Goal: Book appointment/travel/reservation

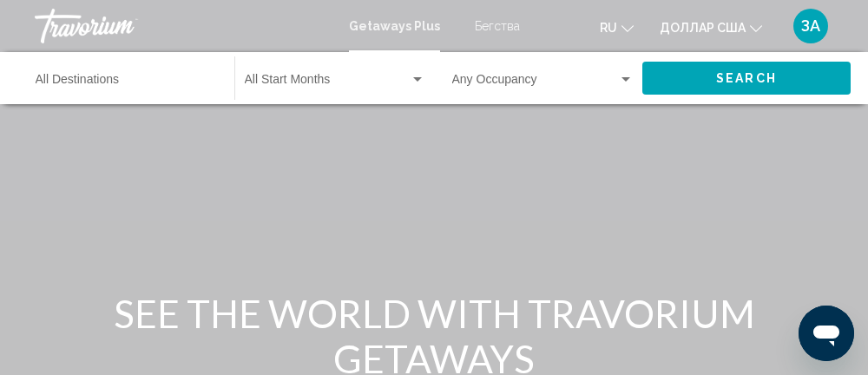
click at [76, 67] on div "Destination All Destinations" at bounding box center [126, 79] width 181 height 48
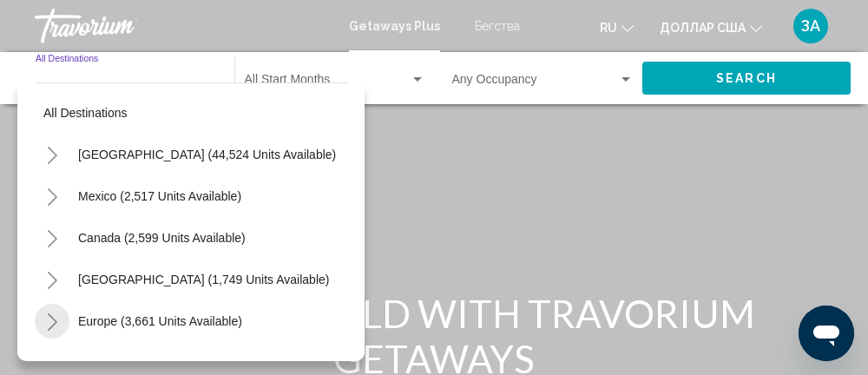
click at [44, 323] on button "Toggle Europe (3,661 units available)" at bounding box center [52, 321] width 35 height 35
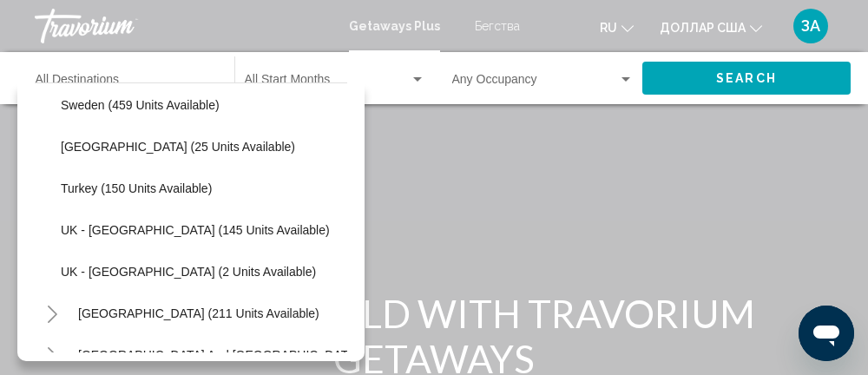
scroll to position [802, 0]
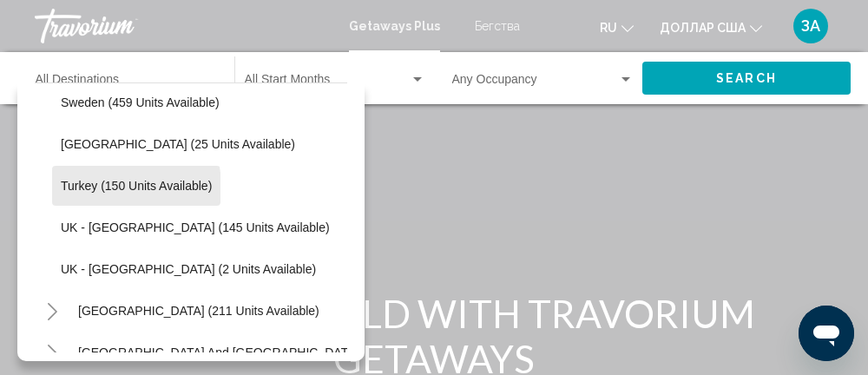
click at [80, 187] on span "Turkey (150 units available)" at bounding box center [136, 186] width 151 height 14
type input "**********"
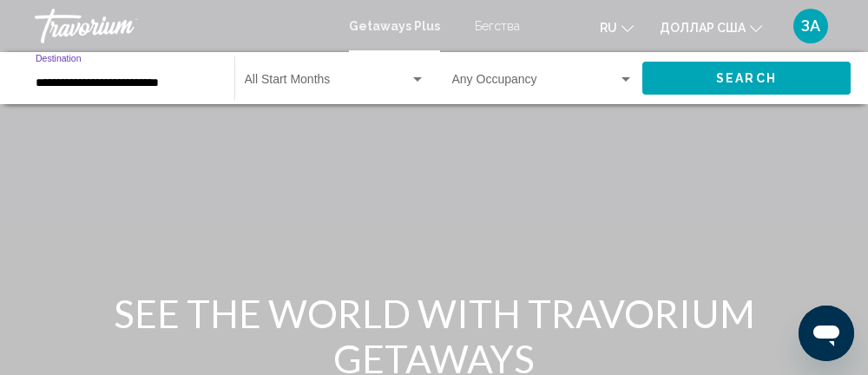
click at [415, 83] on div "Виджет поиска" at bounding box center [418, 80] width 16 height 14
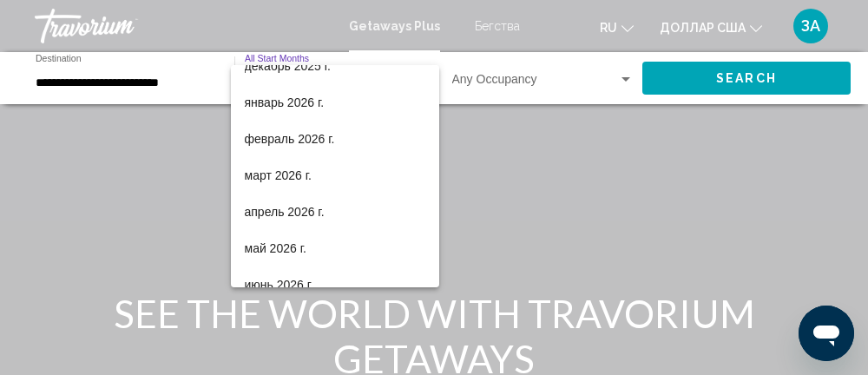
scroll to position [196, 0]
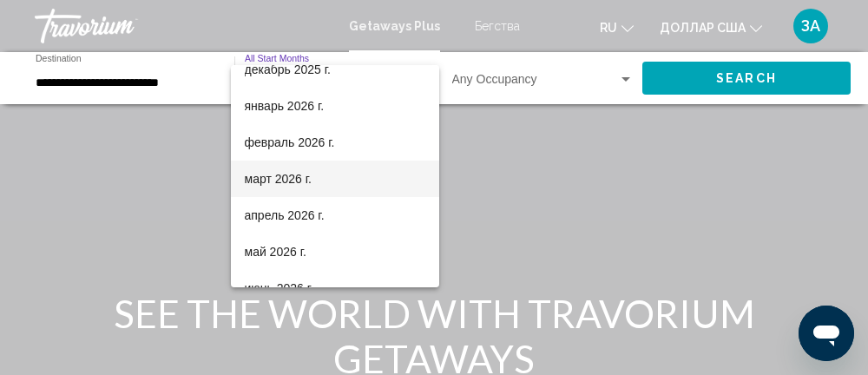
click at [308, 177] on font "март 2026 г." at bounding box center [279, 179] width 68 height 14
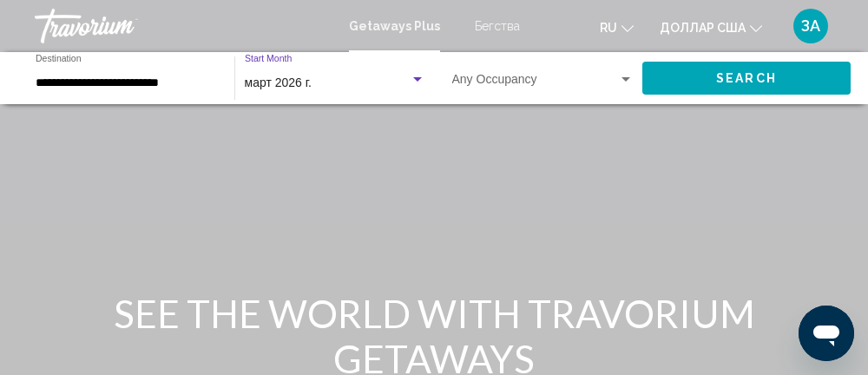
click at [627, 79] on div "Виджет поиска" at bounding box center [625, 79] width 9 height 4
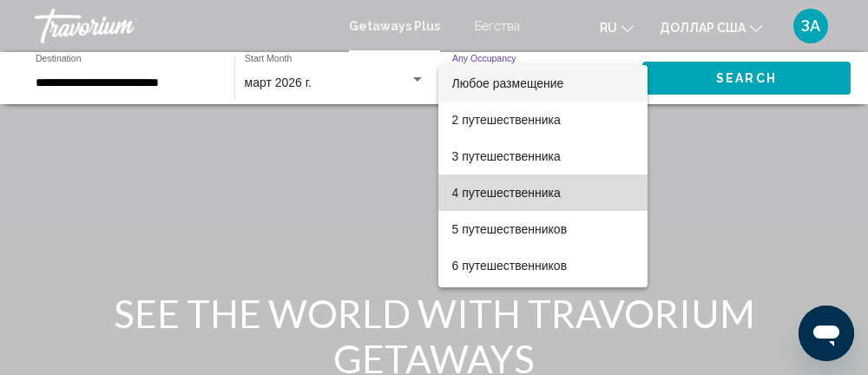
click at [545, 197] on font "4 путешественника" at bounding box center [506, 193] width 108 height 14
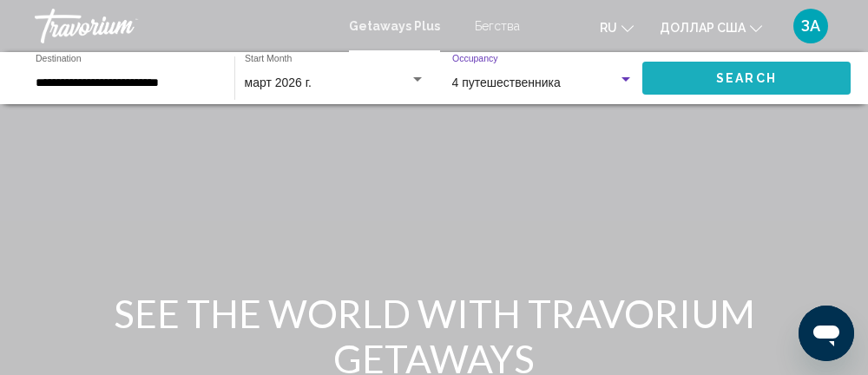
click at [735, 75] on span "Search" at bounding box center [746, 79] width 61 height 14
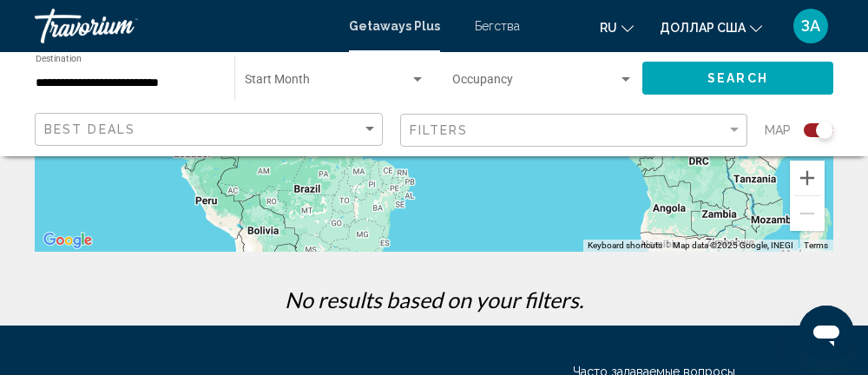
scroll to position [449, 0]
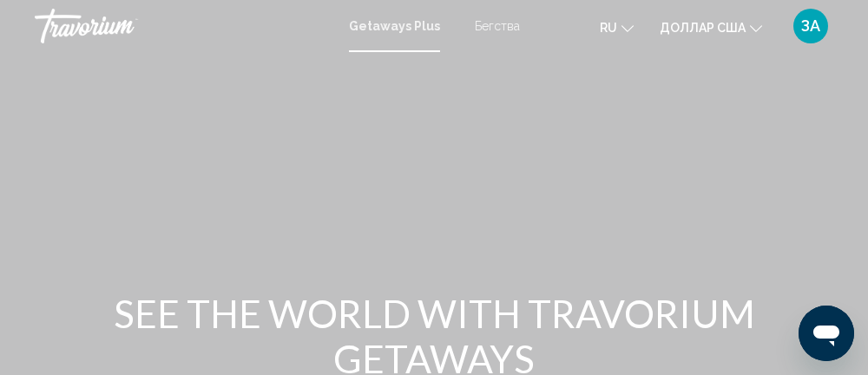
click at [488, 29] on font "Бегства" at bounding box center [497, 26] width 45 height 14
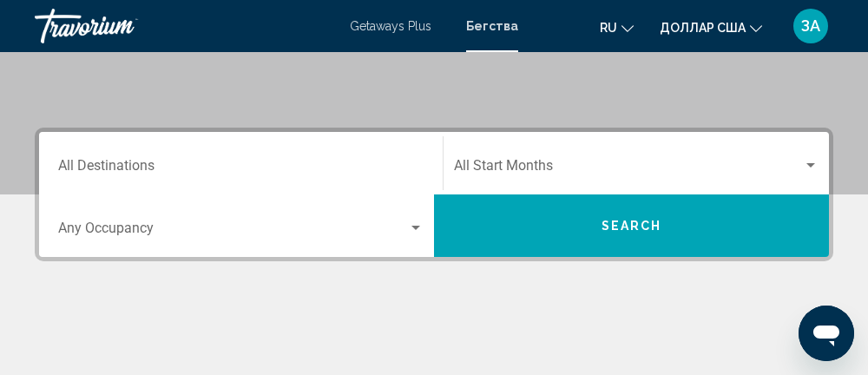
click at [152, 161] on input "Destination All Destinations" at bounding box center [240, 169] width 365 height 16
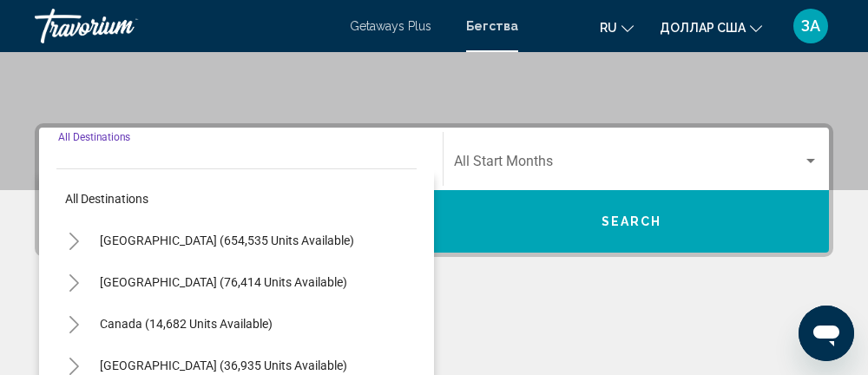
scroll to position [397, 0]
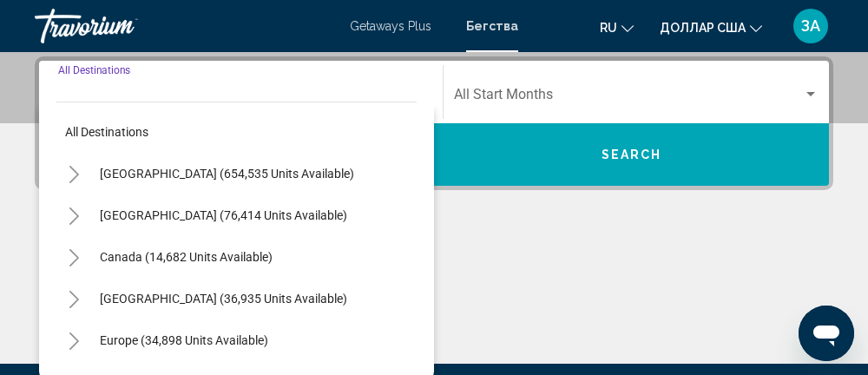
click at [73, 338] on icon "Toggle Europe (34,898 units available)" at bounding box center [74, 340] width 13 height 17
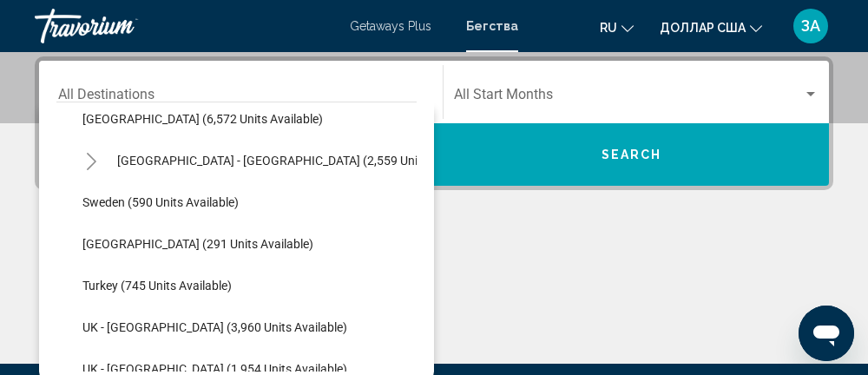
scroll to position [935, 0]
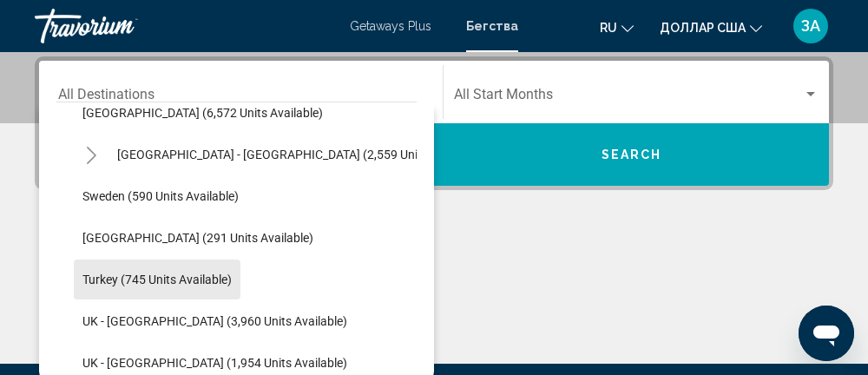
click at [83, 279] on span "Turkey (745 units available)" at bounding box center [156, 279] width 149 height 14
type input "**********"
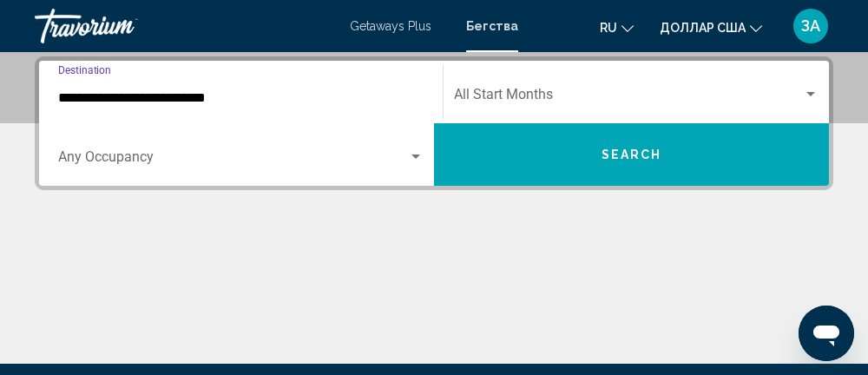
click at [403, 159] on span "Search widget" at bounding box center [233, 161] width 350 height 16
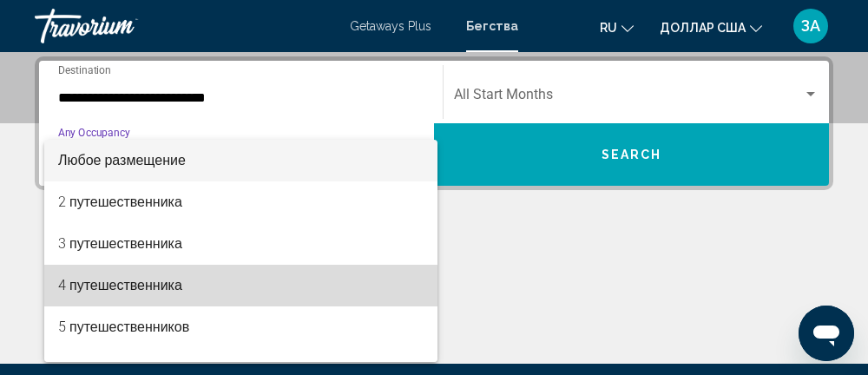
click at [192, 293] on span "4 путешественника" at bounding box center [240, 286] width 365 height 42
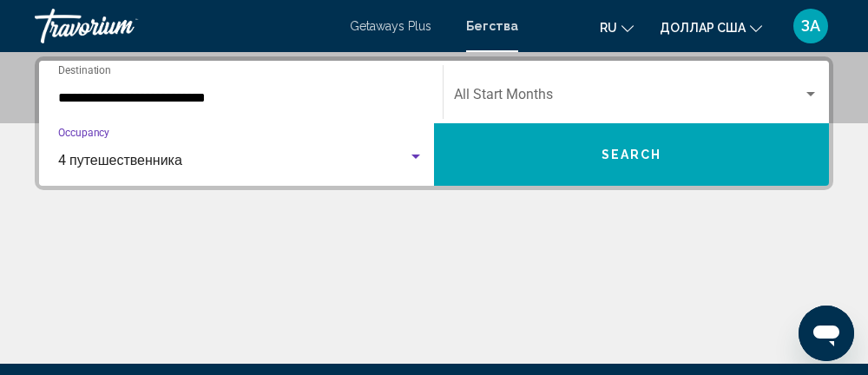
click at [814, 94] on div "Search widget" at bounding box center [810, 94] width 9 height 4
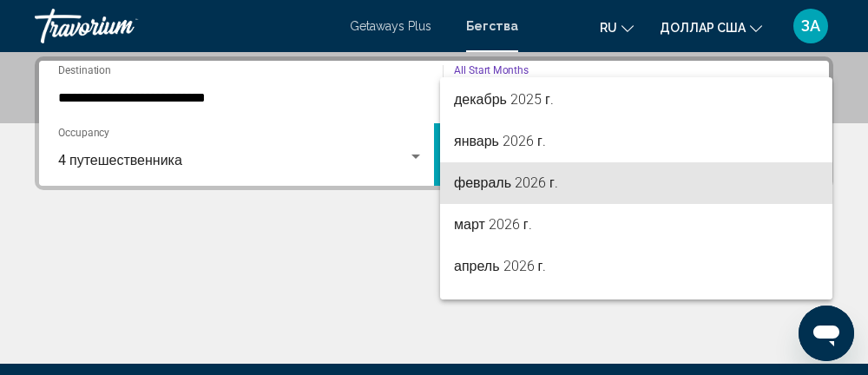
scroll to position [209, 0]
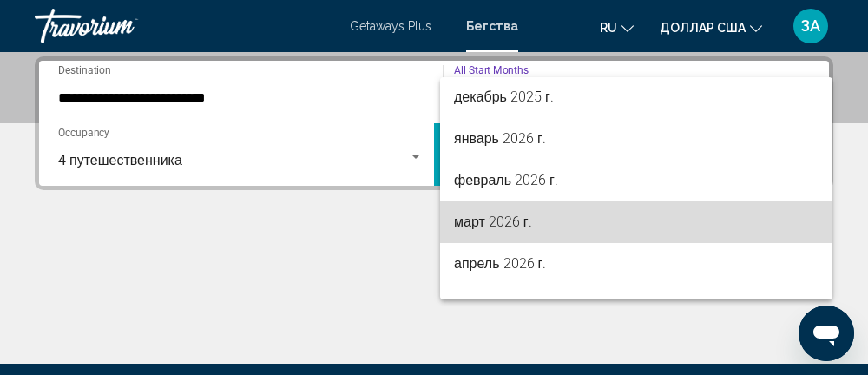
click at [499, 228] on font "март 2026 г." at bounding box center [493, 221] width 78 height 16
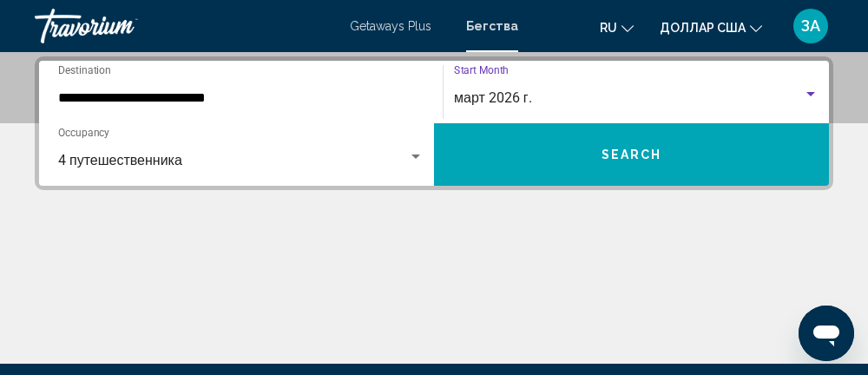
click at [692, 148] on button "Search" at bounding box center [631, 154] width 395 height 62
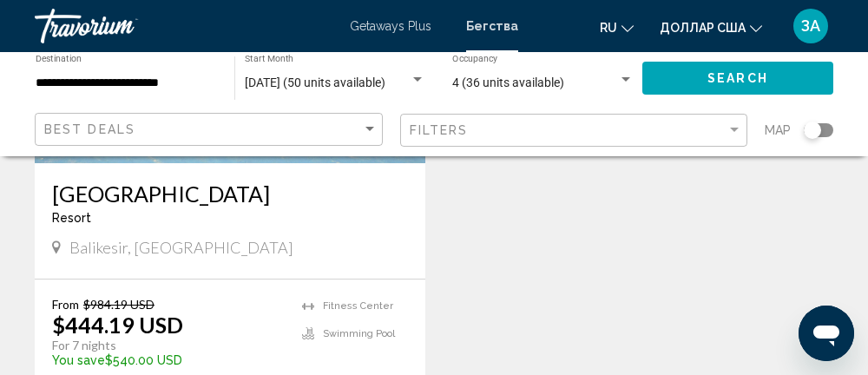
scroll to position [1545, 0]
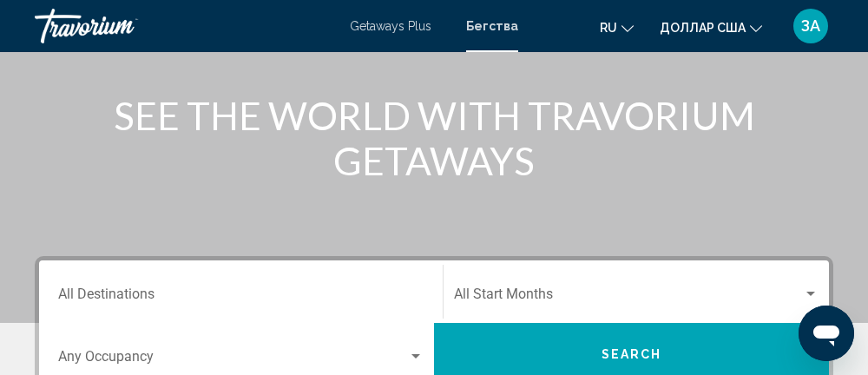
click at [116, 296] on input "Destination All Destinations" at bounding box center [240, 298] width 365 height 16
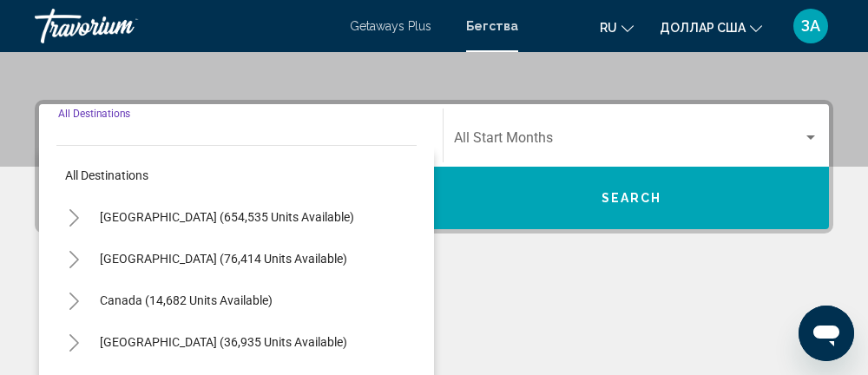
scroll to position [397, 0]
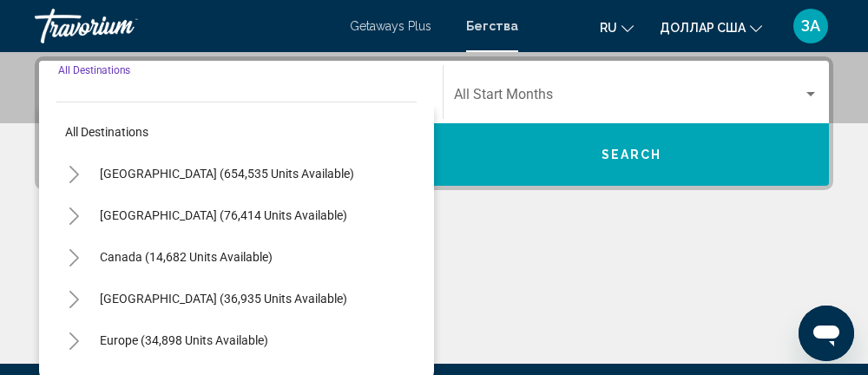
click at [75, 346] on icon "Toggle Europe (34,898 units available)" at bounding box center [74, 340] width 13 height 17
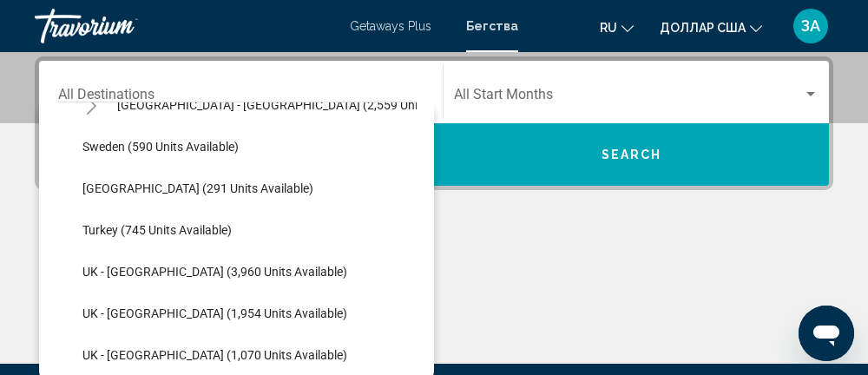
scroll to position [987, 0]
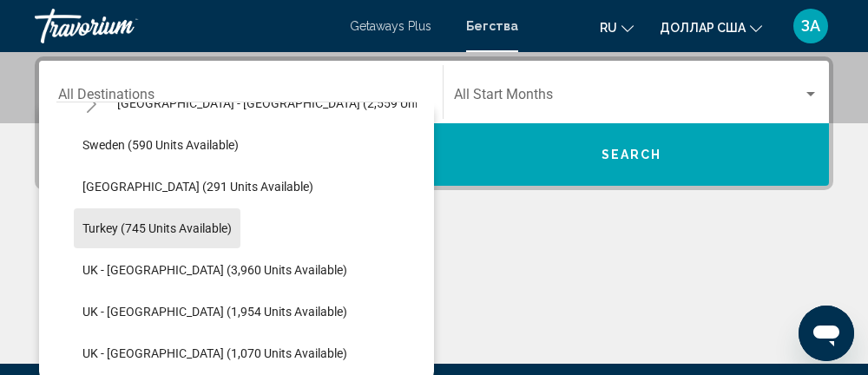
click at [80, 230] on button "Turkey (745 units available)" at bounding box center [157, 228] width 167 height 40
type input "**********"
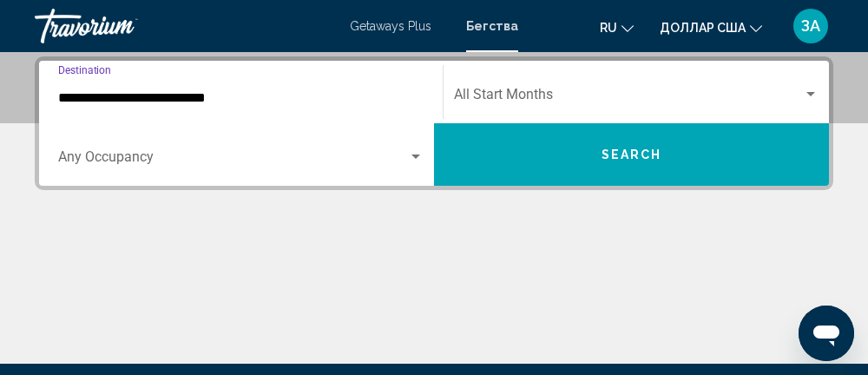
click at [416, 156] on div "Search widget" at bounding box center [415, 156] width 9 height 4
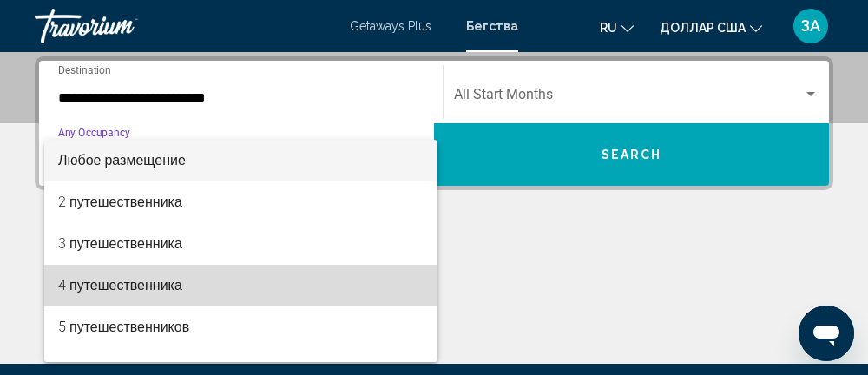
click at [179, 288] on font "4 путешественника" at bounding box center [120, 285] width 124 height 16
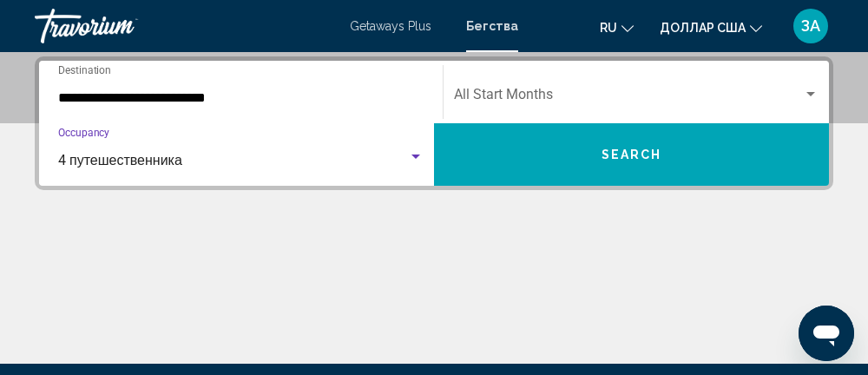
click at [807, 99] on div "Search widget" at bounding box center [811, 95] width 16 height 14
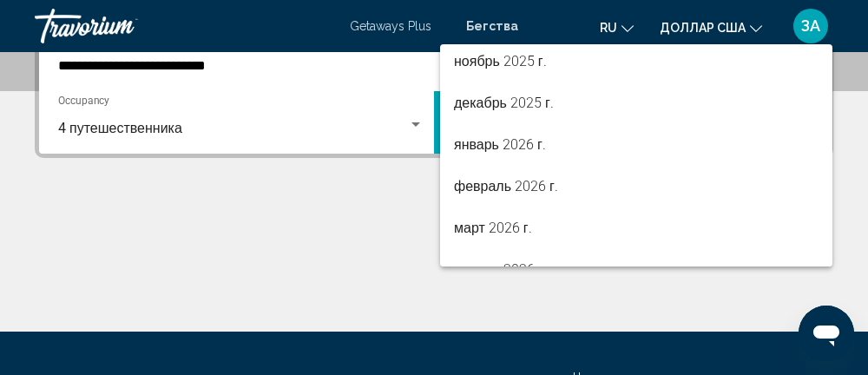
scroll to position [171, 0]
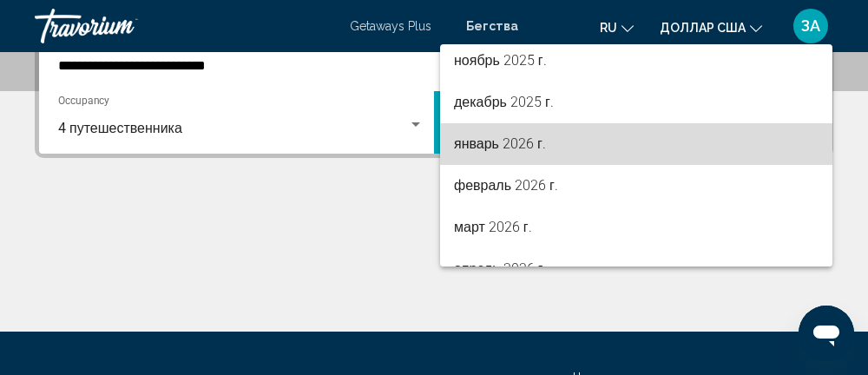
click at [525, 141] on font "январь 2026 г." at bounding box center [500, 143] width 92 height 16
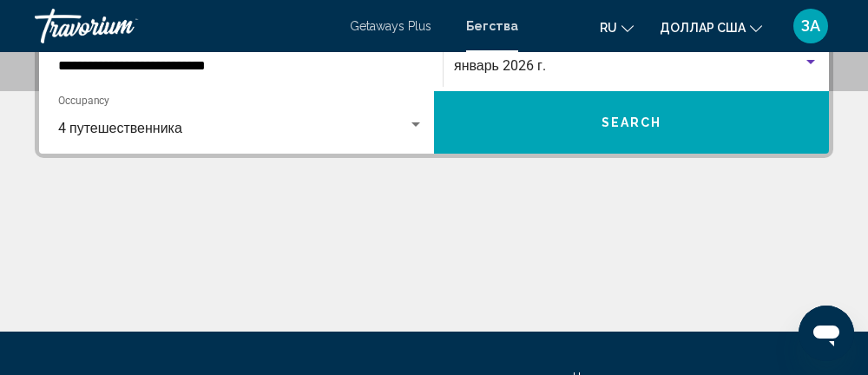
click at [674, 126] on button "Search" at bounding box center [631, 122] width 395 height 62
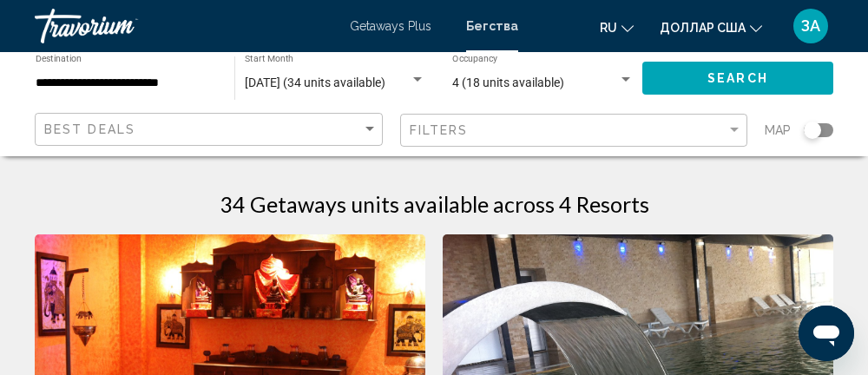
click at [418, 82] on div "Search widget" at bounding box center [417, 79] width 9 height 4
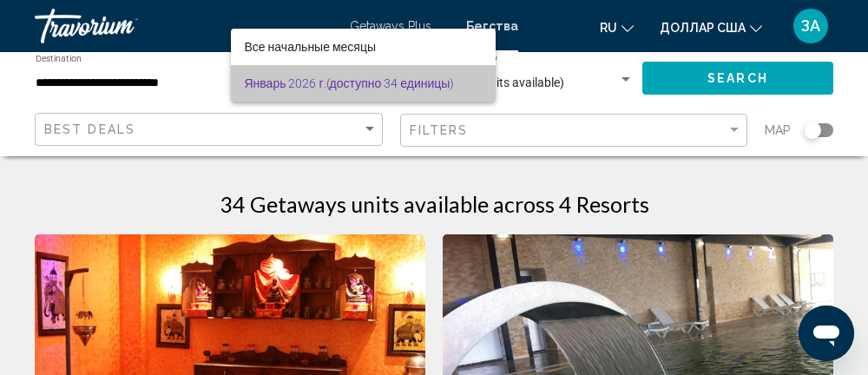
click at [449, 86] on font "(доступно 34 единицы)" at bounding box center [390, 83] width 128 height 14
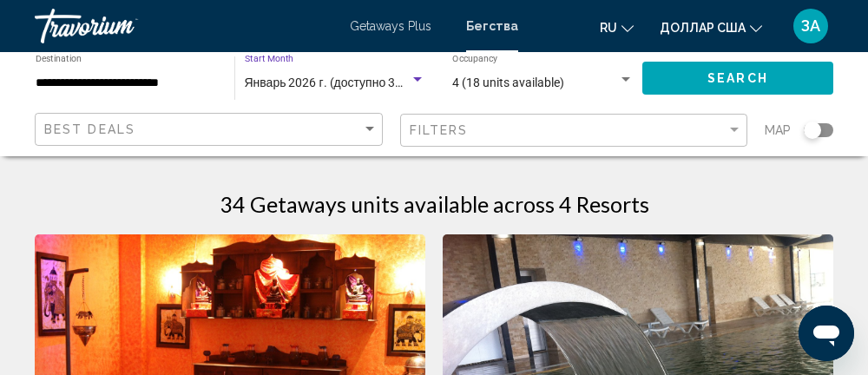
click at [317, 84] on span "Январь 2026 г. (доступно 34 единицы)" at bounding box center [352, 82] width 214 height 14
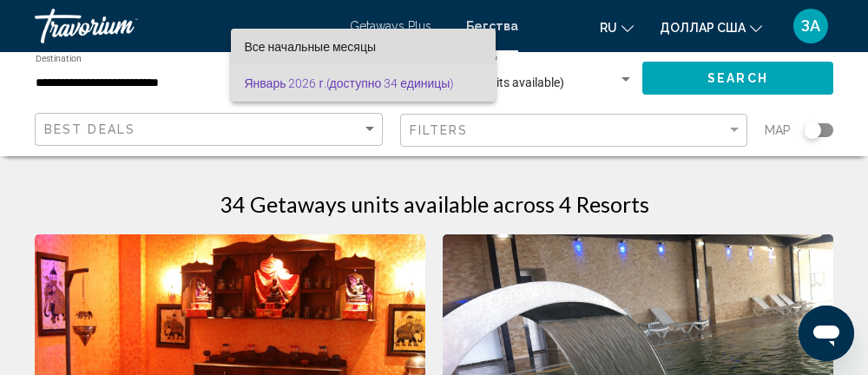
click at [384, 44] on span "Все начальные месяцы" at bounding box center [364, 47] width 238 height 36
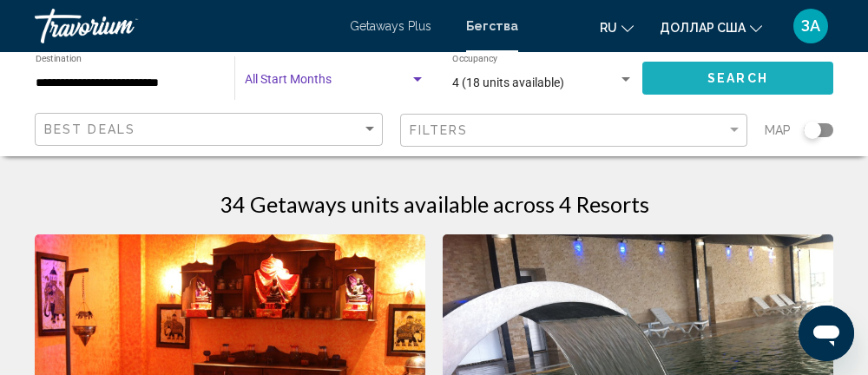
click at [745, 81] on span "Search" at bounding box center [737, 79] width 61 height 14
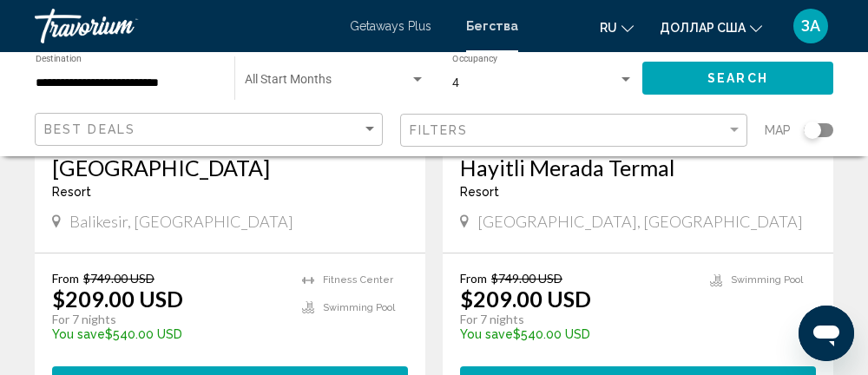
scroll to position [1558, 0]
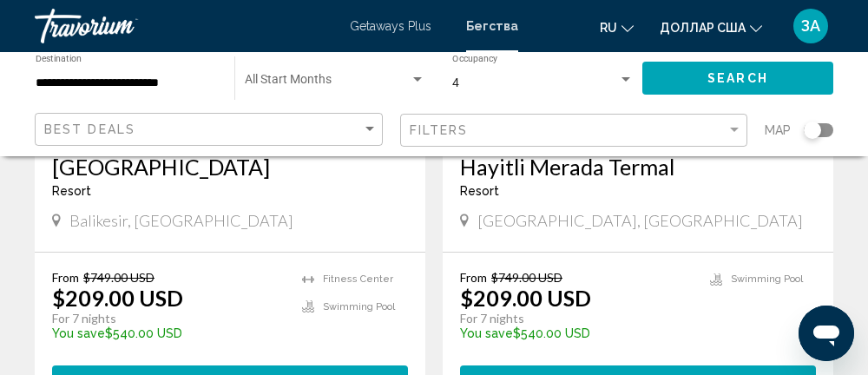
click at [255, 374] on span "48 units" at bounding box center [284, 382] width 70 height 14
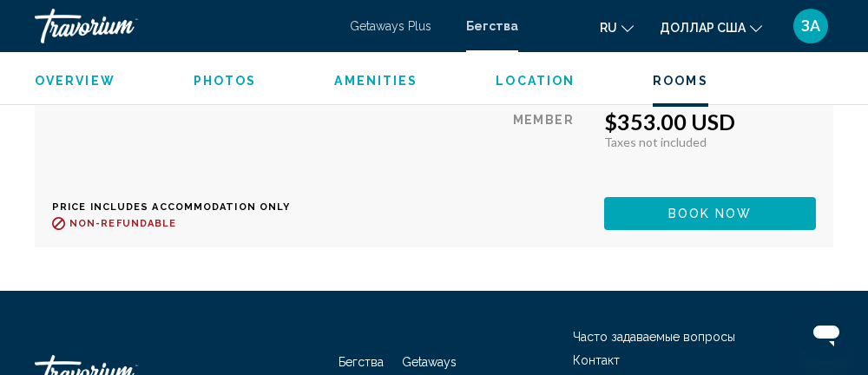
scroll to position [7805, 0]
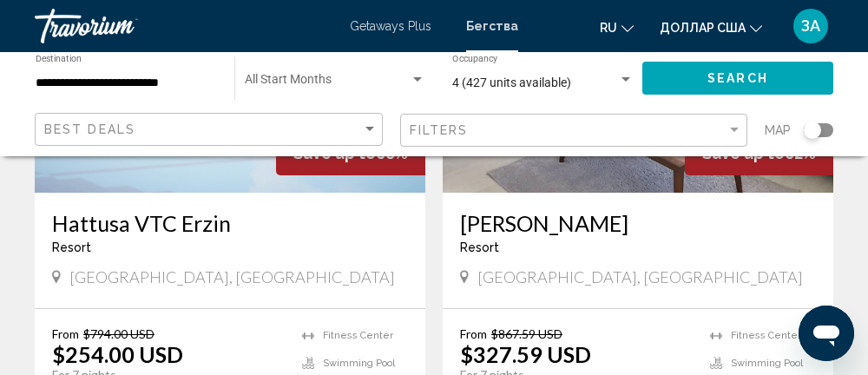
scroll to position [3280, 0]
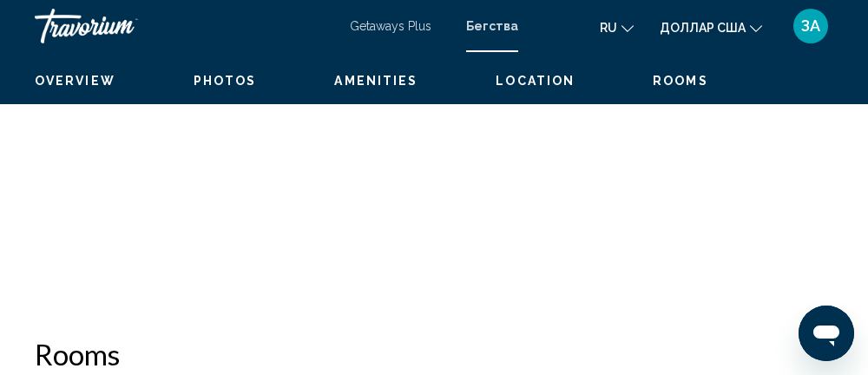
scroll to position [235, 0]
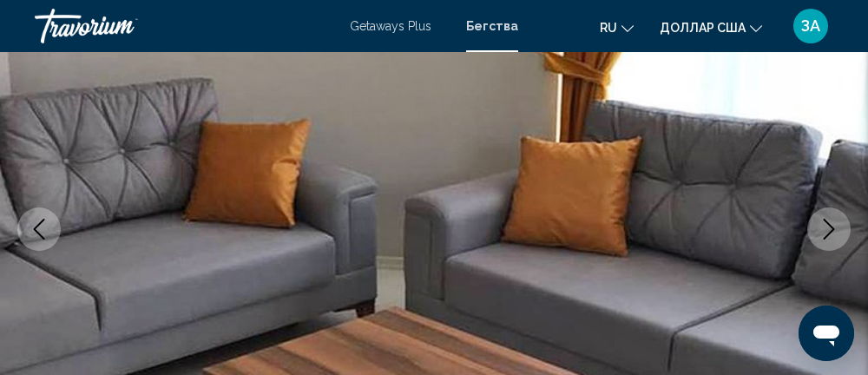
click at [823, 233] on icon "Next image" at bounding box center [828, 229] width 21 height 21
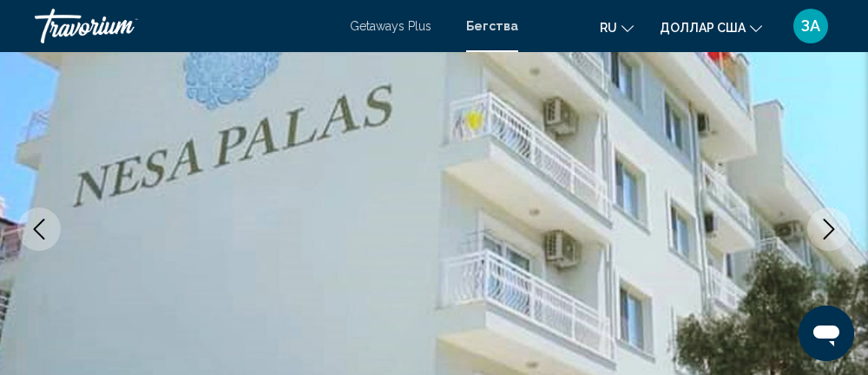
click at [824, 226] on icon "Next image" at bounding box center [828, 229] width 21 height 21
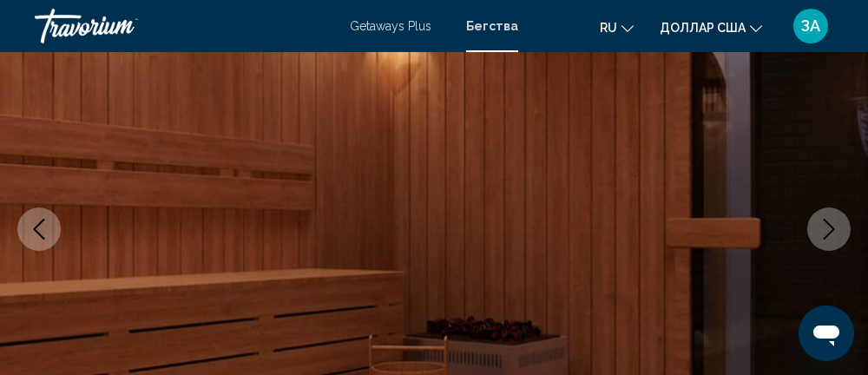
click at [830, 217] on button "Next image" at bounding box center [828, 228] width 43 height 43
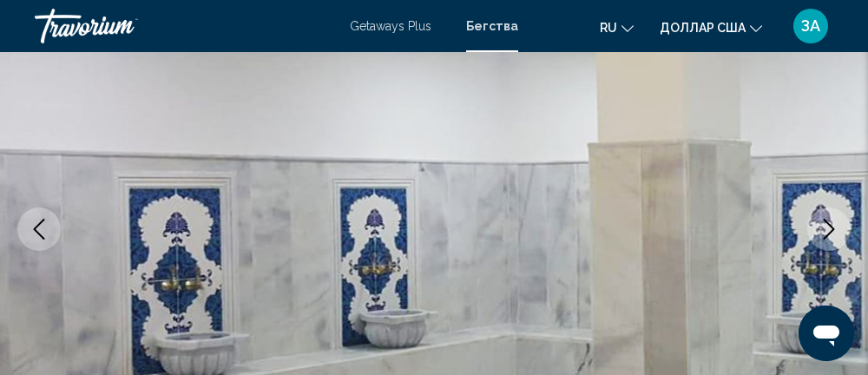
click at [827, 219] on icon "Next image" at bounding box center [828, 229] width 21 height 21
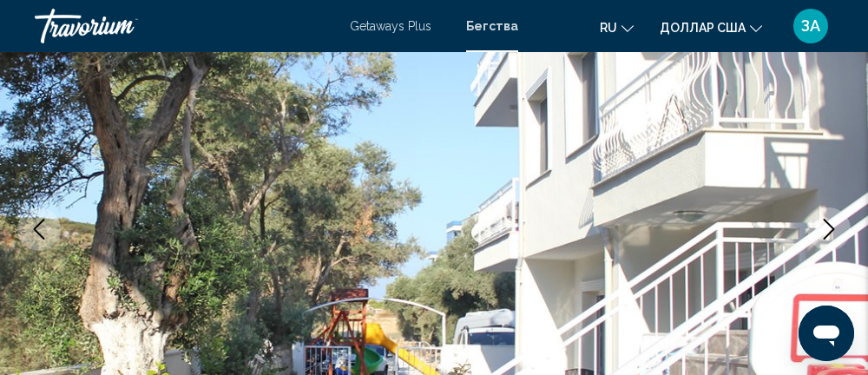
click at [823, 228] on icon "Next image" at bounding box center [828, 229] width 21 height 21
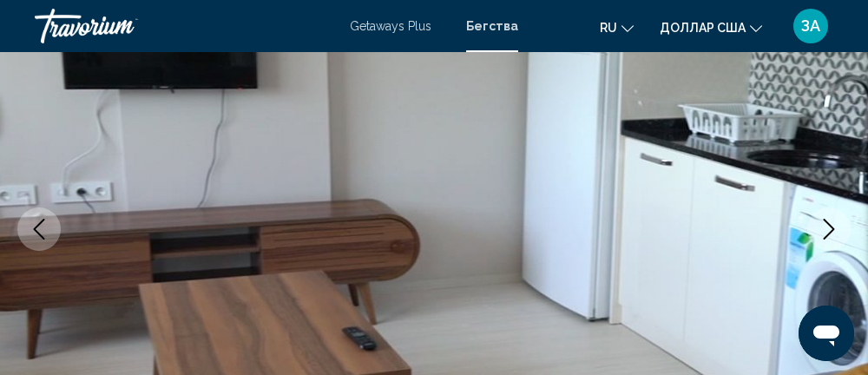
click at [823, 232] on icon "Next image" at bounding box center [828, 229] width 21 height 21
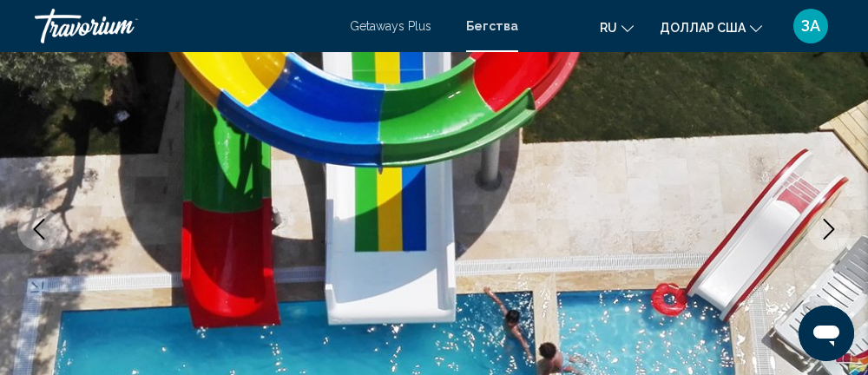
click at [828, 224] on icon "Next image" at bounding box center [828, 229] width 11 height 21
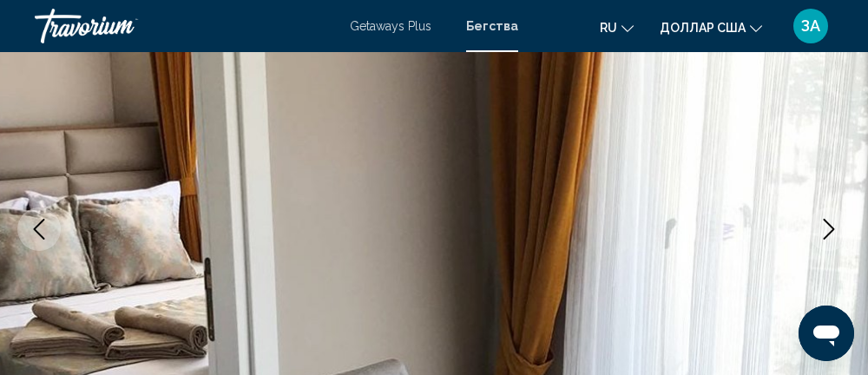
click at [816, 229] on button "Next image" at bounding box center [828, 228] width 43 height 43
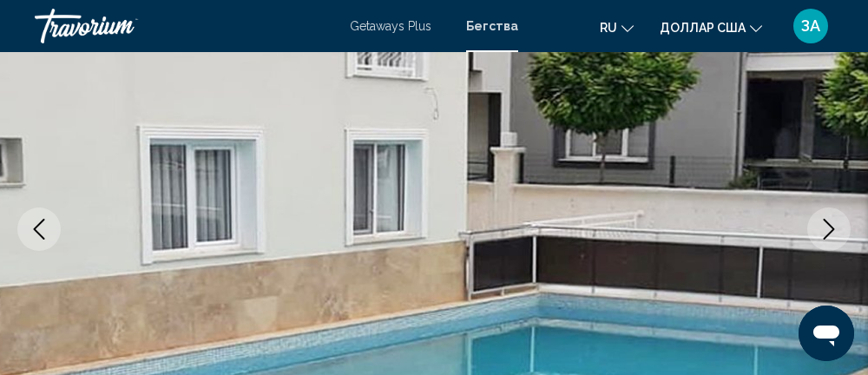
click at [826, 225] on icon "Next image" at bounding box center [828, 229] width 21 height 21
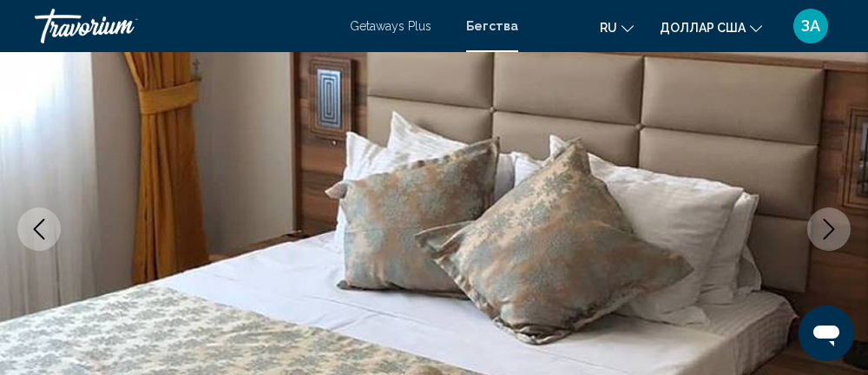
click at [821, 226] on icon "Next image" at bounding box center [828, 229] width 21 height 21
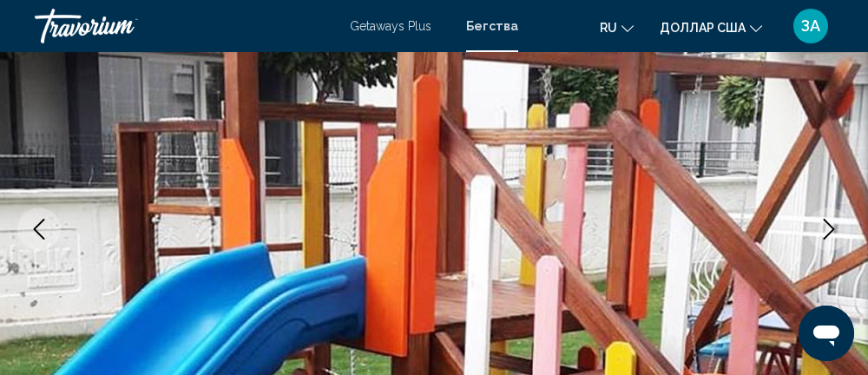
click at [824, 224] on icon "Next image" at bounding box center [828, 229] width 21 height 21
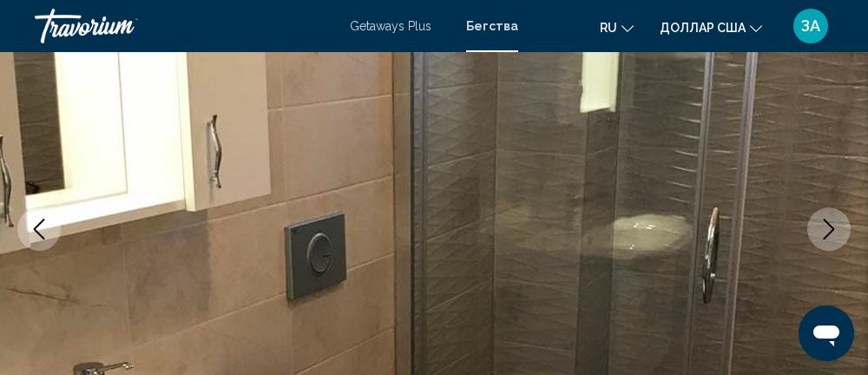
click at [824, 223] on icon "Next image" at bounding box center [828, 229] width 21 height 21
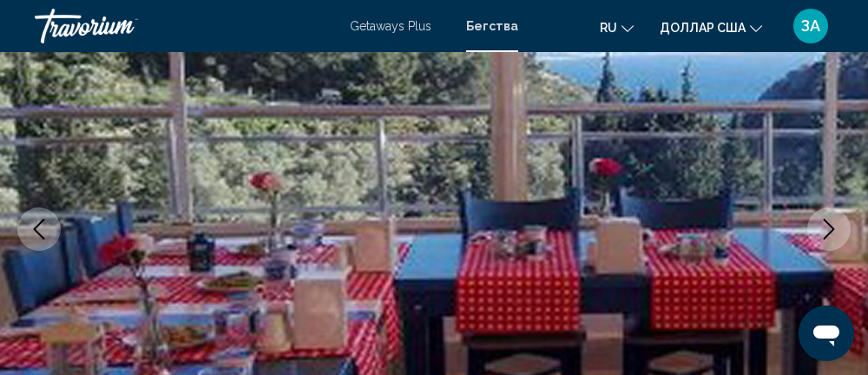
click at [827, 226] on icon "Next image" at bounding box center [828, 229] width 21 height 21
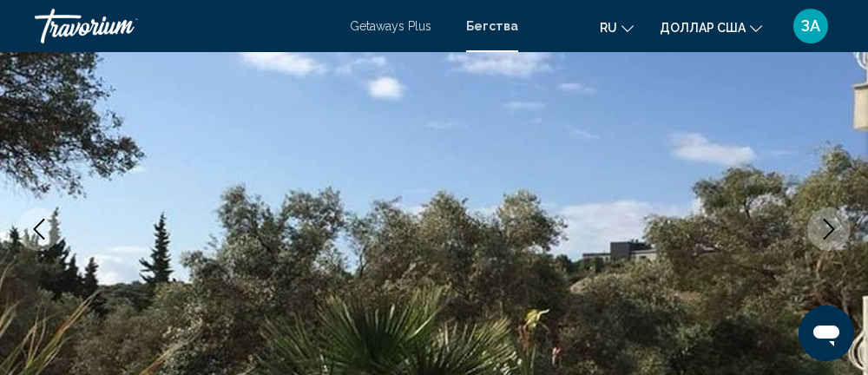
click at [827, 226] on icon "Next image" at bounding box center [828, 229] width 21 height 21
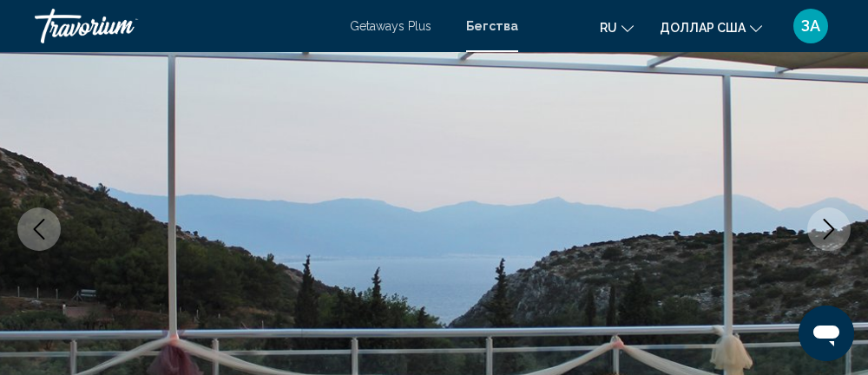
click at [825, 219] on icon "Next image" at bounding box center [828, 229] width 21 height 21
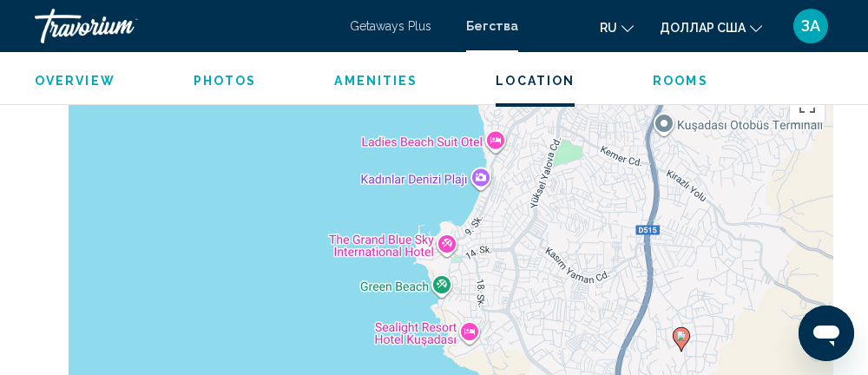
scroll to position [2999, 0]
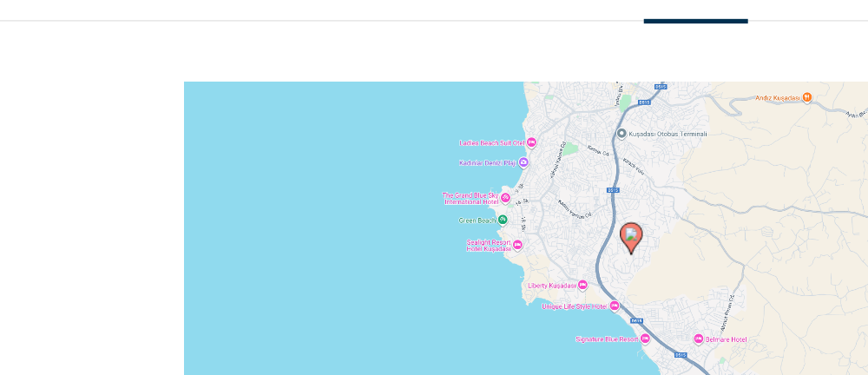
click at [333, 224] on div "To activate drag with keyboard, press Alt + Enter. Once in keyboard drag state,…" at bounding box center [434, 323] width 798 height 521
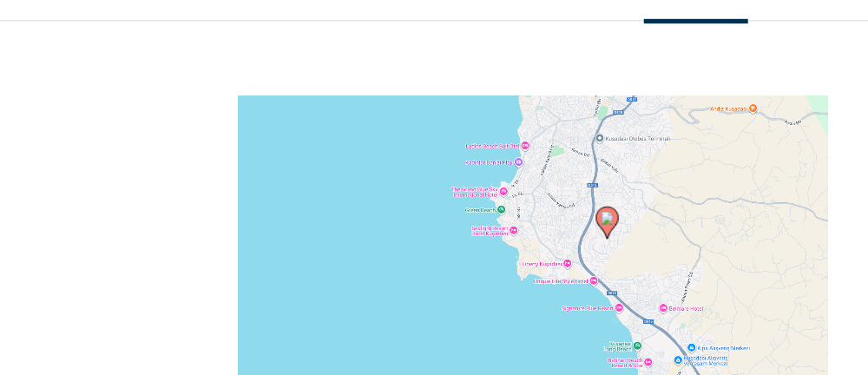
click at [363, 226] on div "To activate drag with keyboard, press Alt + Enter. Once in keyboard drag state,…" at bounding box center [434, 323] width 798 height 521
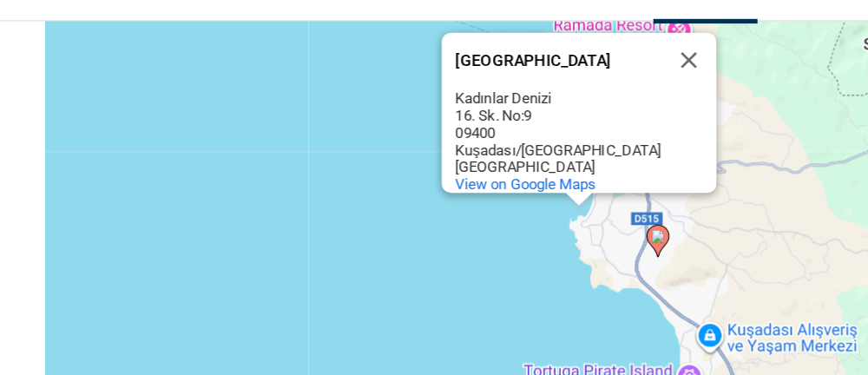
click at [519, 121] on button "Close" at bounding box center [523, 135] width 42 height 42
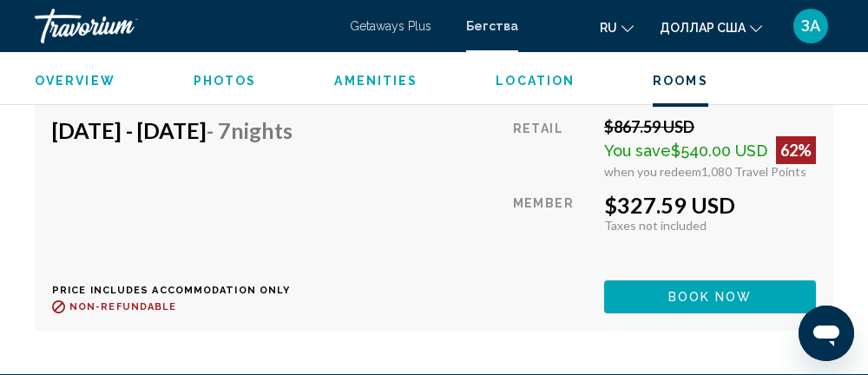
scroll to position [4311, 0]
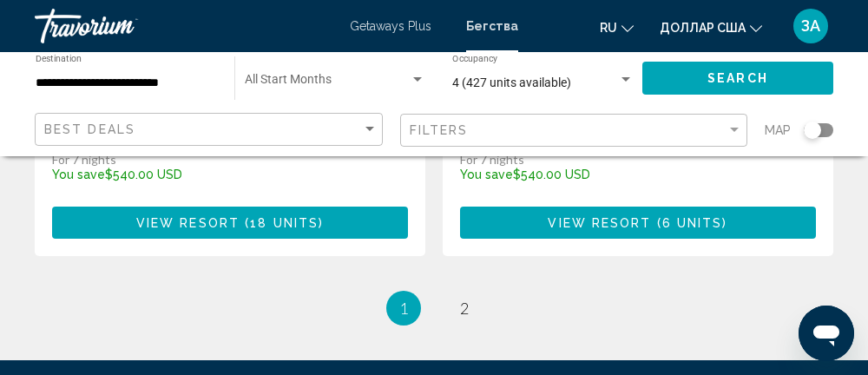
scroll to position [3492, 0]
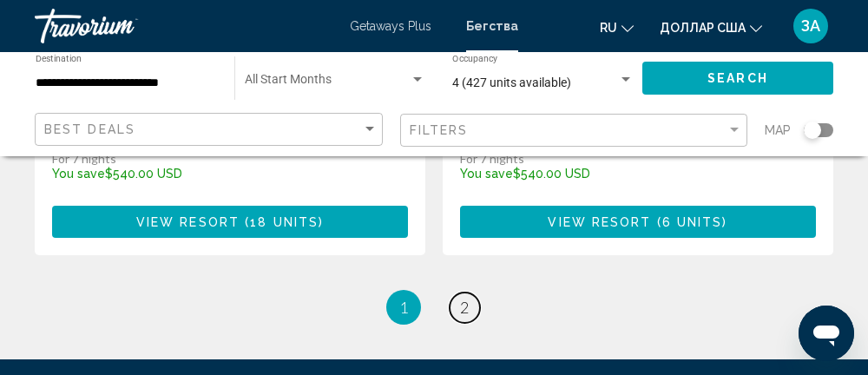
click at [463, 305] on span "2" at bounding box center [464, 307] width 9 height 19
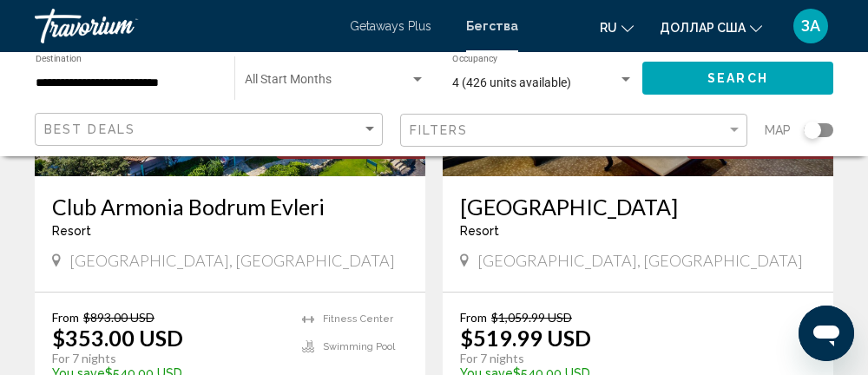
scroll to position [348, 0]
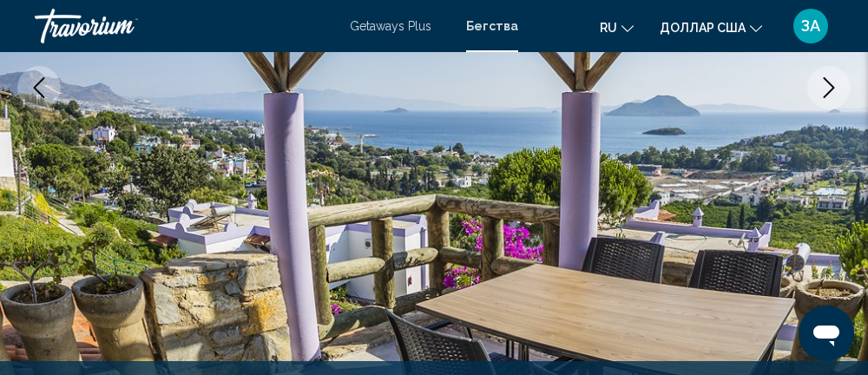
scroll to position [391, 0]
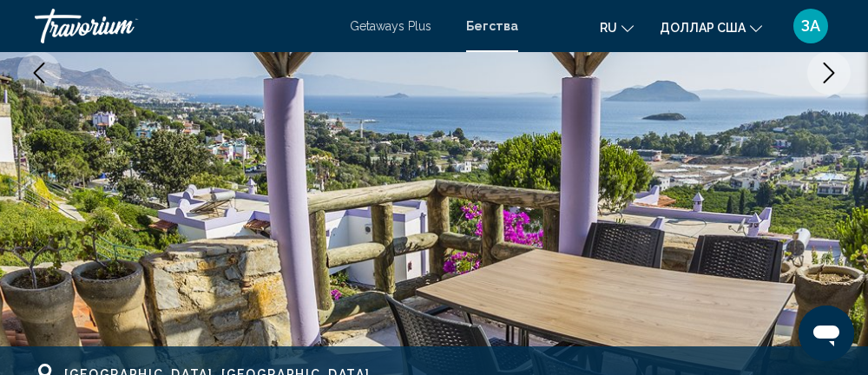
click at [820, 81] on icon "Next image" at bounding box center [828, 72] width 21 height 21
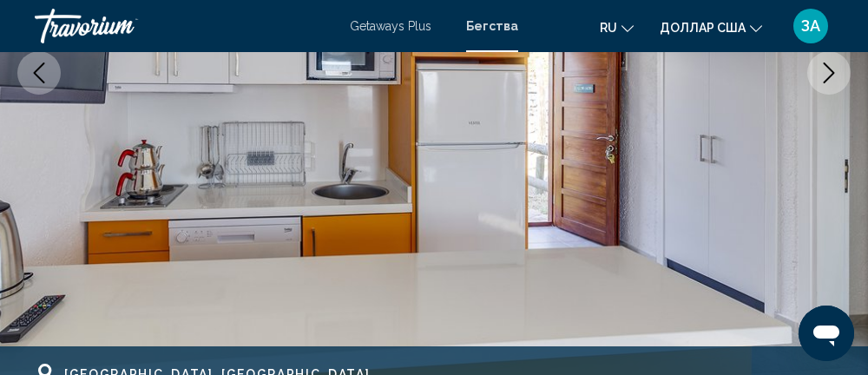
click at [824, 82] on icon "Next image" at bounding box center [828, 72] width 11 height 21
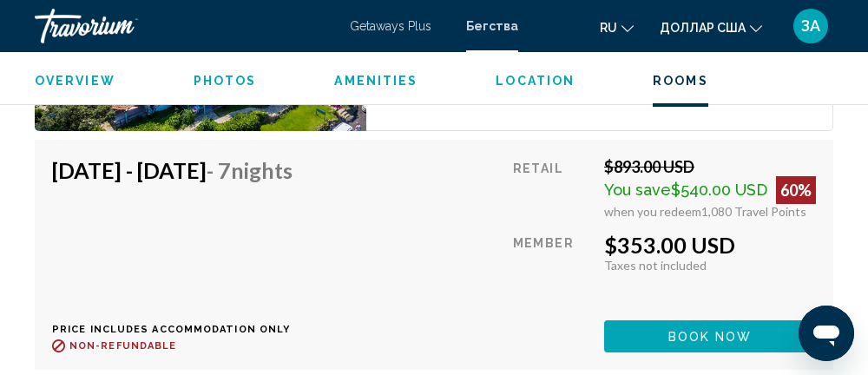
scroll to position [3403, 0]
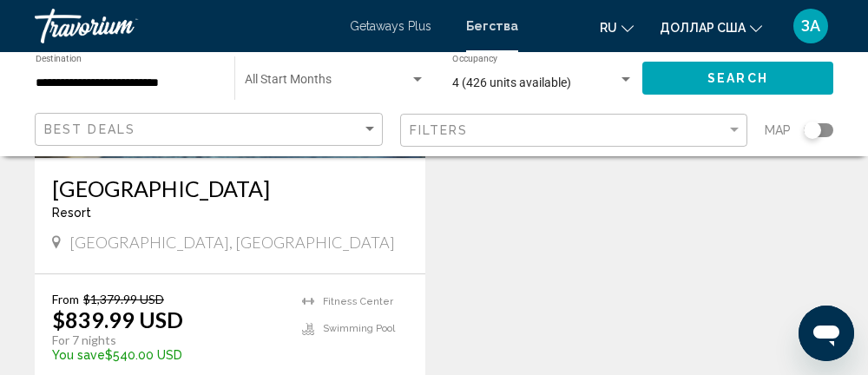
scroll to position [946, 0]
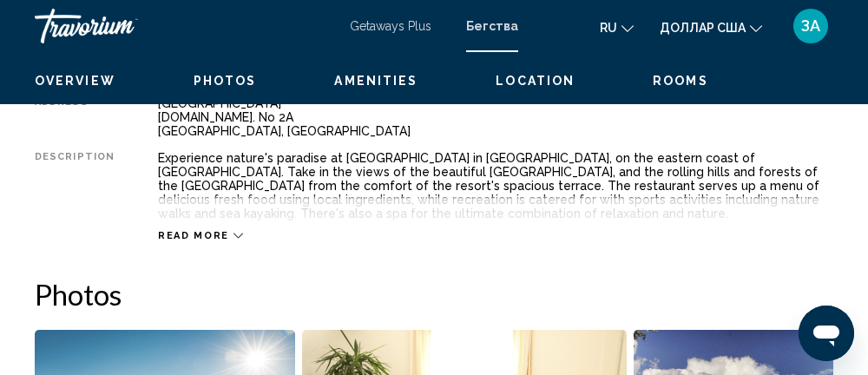
scroll to position [235, 0]
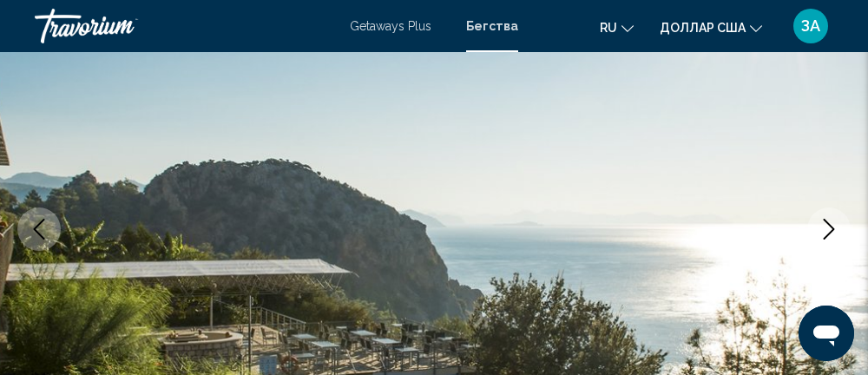
click at [827, 227] on icon "Next image" at bounding box center [828, 229] width 21 height 21
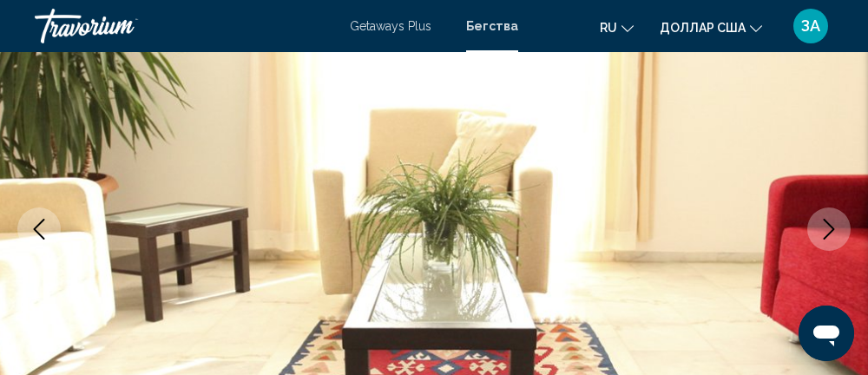
click at [828, 233] on icon "Next image" at bounding box center [828, 229] width 11 height 21
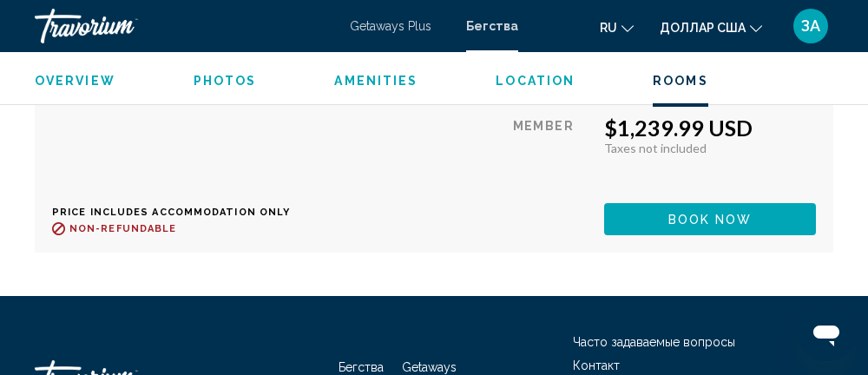
scroll to position [7990, 0]
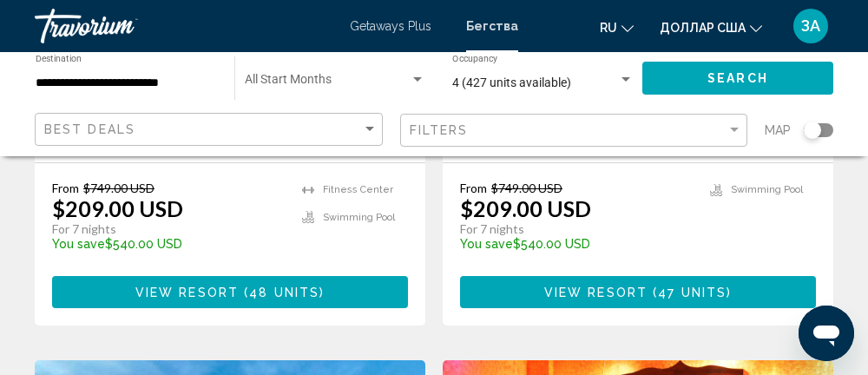
scroll to position [1656, 0]
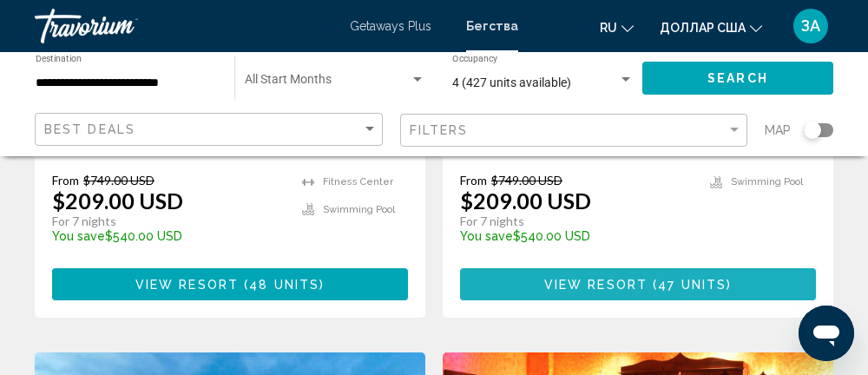
click at [729, 282] on span "( 47 units )" at bounding box center [689, 285] width 84 height 14
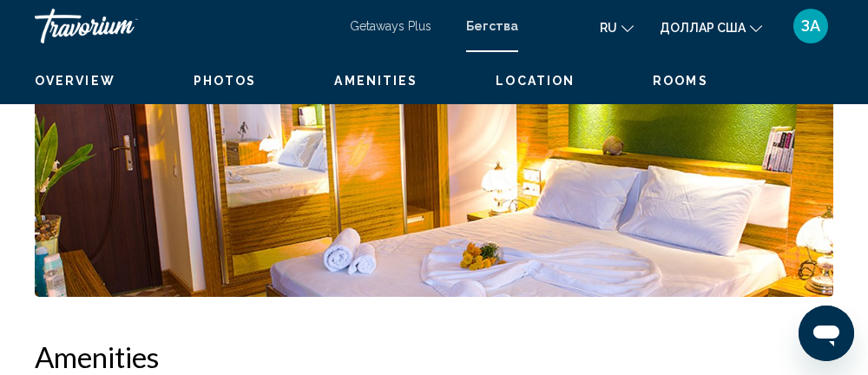
scroll to position [235, 0]
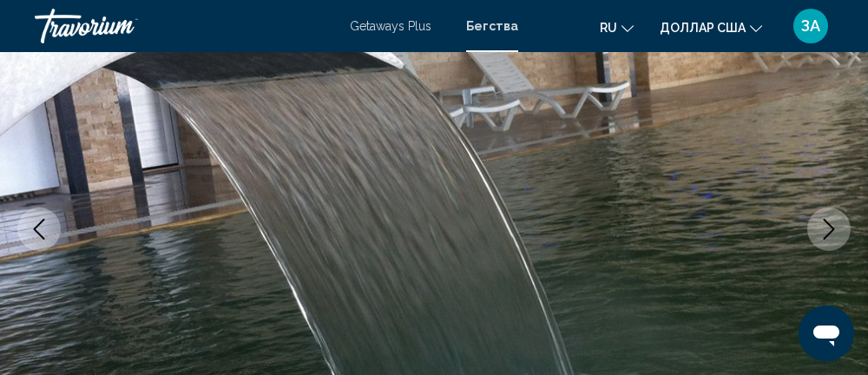
click at [834, 223] on icon "Next image" at bounding box center [828, 229] width 21 height 21
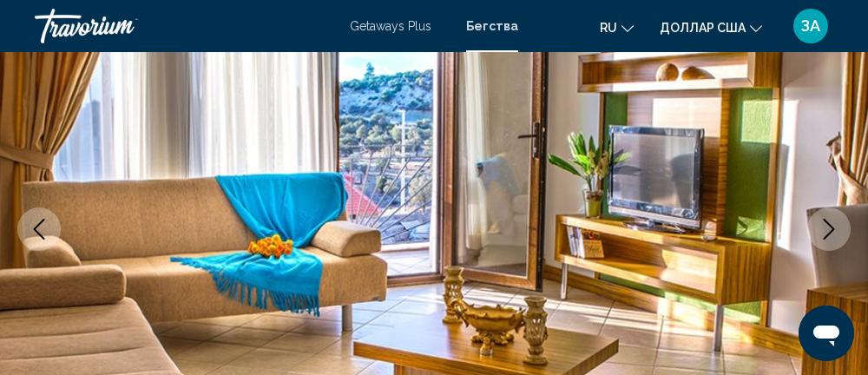
click at [825, 233] on icon "Next image" at bounding box center [828, 229] width 21 height 21
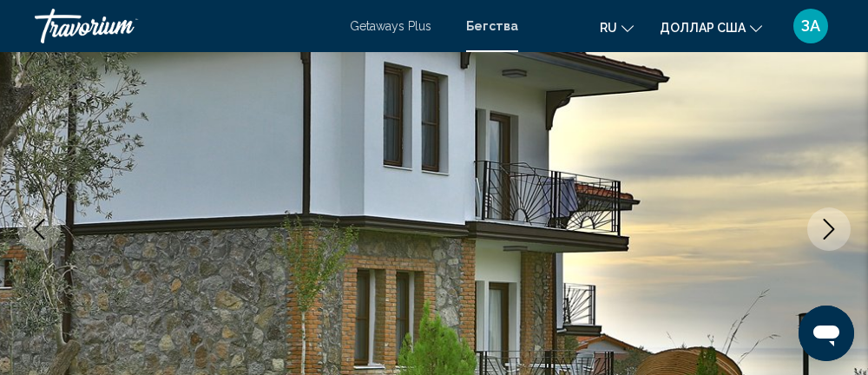
click at [827, 231] on icon "Next image" at bounding box center [828, 229] width 21 height 21
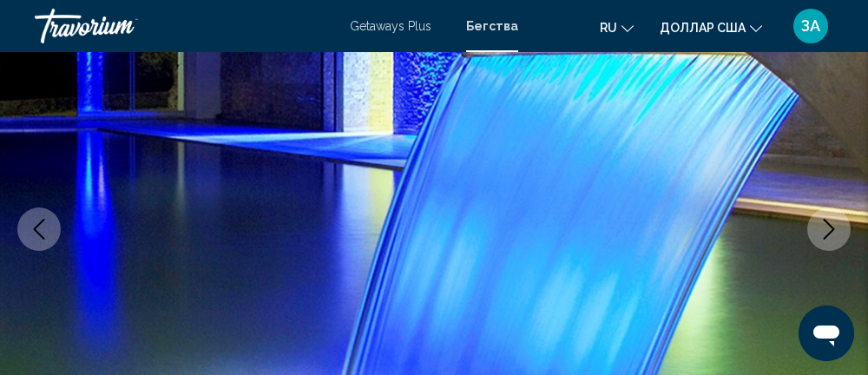
click at [828, 231] on icon "Next image" at bounding box center [828, 229] width 21 height 21
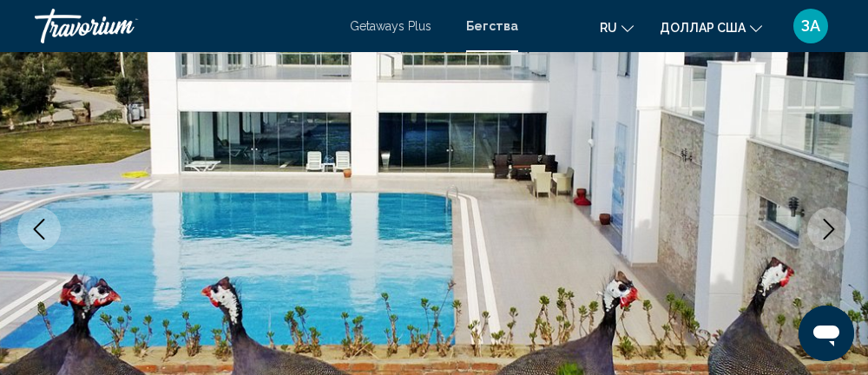
click at [823, 243] on button "Next image" at bounding box center [828, 228] width 43 height 43
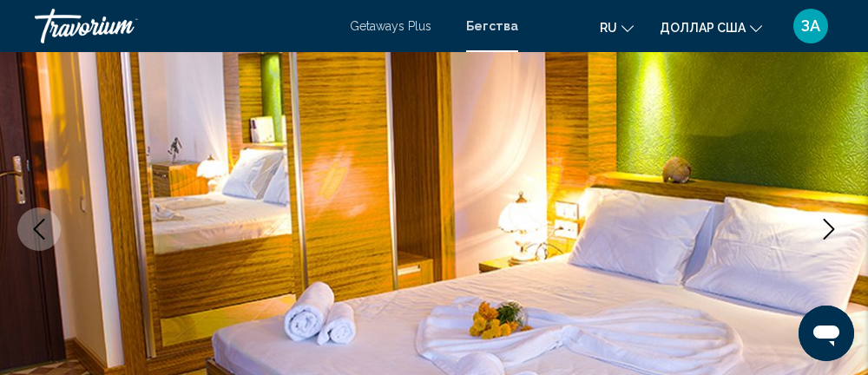
click at [830, 229] on icon "Next image" at bounding box center [828, 229] width 21 height 21
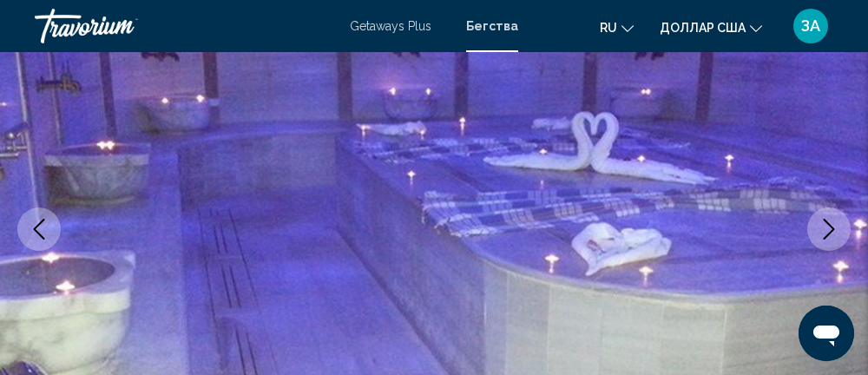
click at [825, 228] on icon "Next image" at bounding box center [828, 229] width 21 height 21
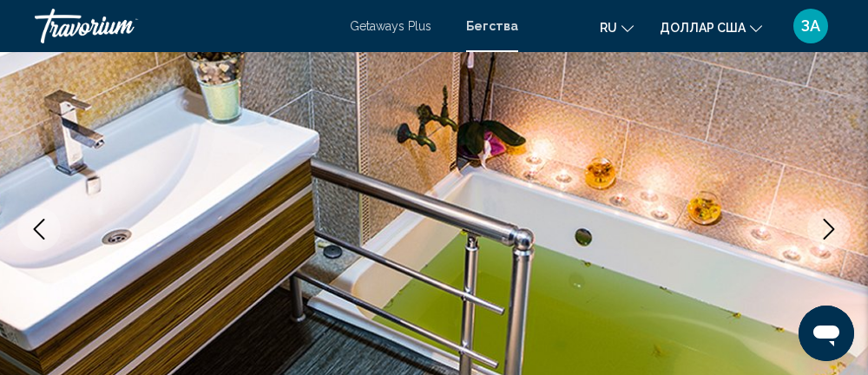
click at [824, 229] on icon "Next image" at bounding box center [828, 229] width 21 height 21
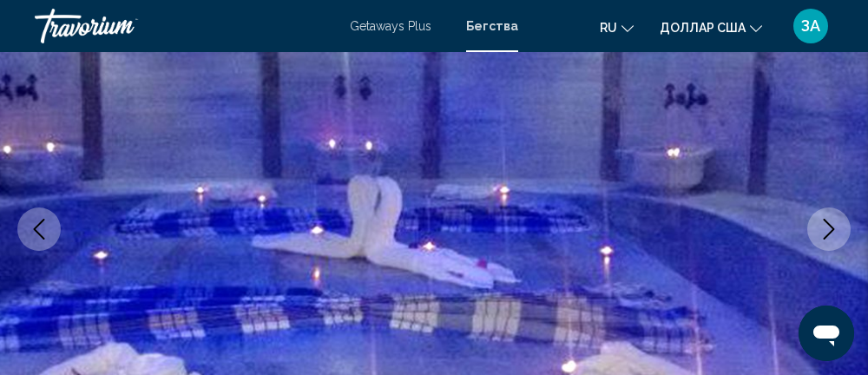
click at [825, 239] on button "Next image" at bounding box center [828, 228] width 43 height 43
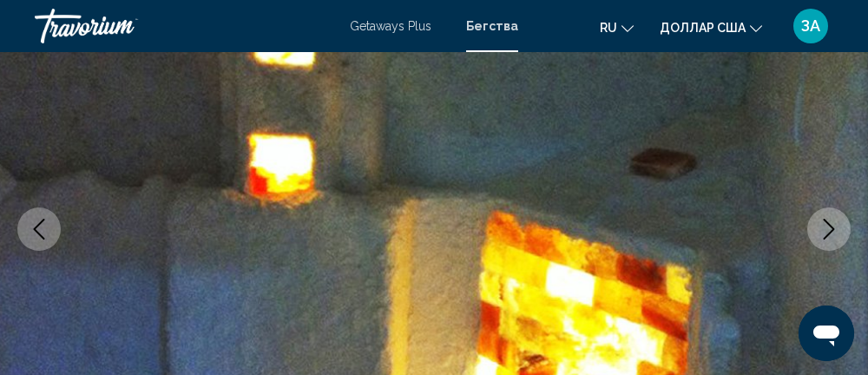
click at [824, 234] on icon "Next image" at bounding box center [828, 229] width 21 height 21
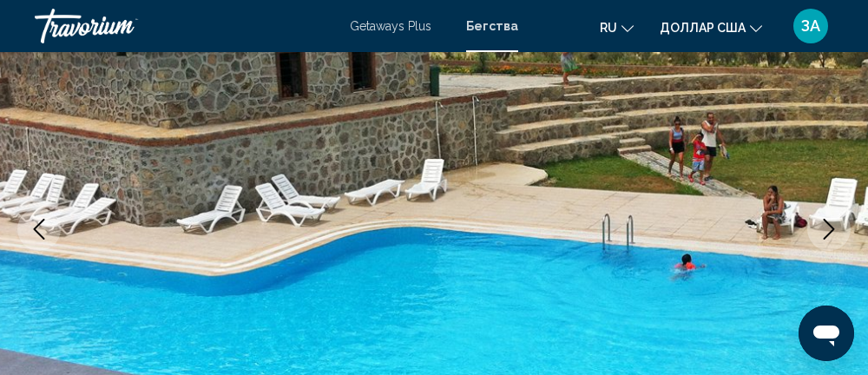
click at [826, 226] on icon "Next image" at bounding box center [828, 229] width 21 height 21
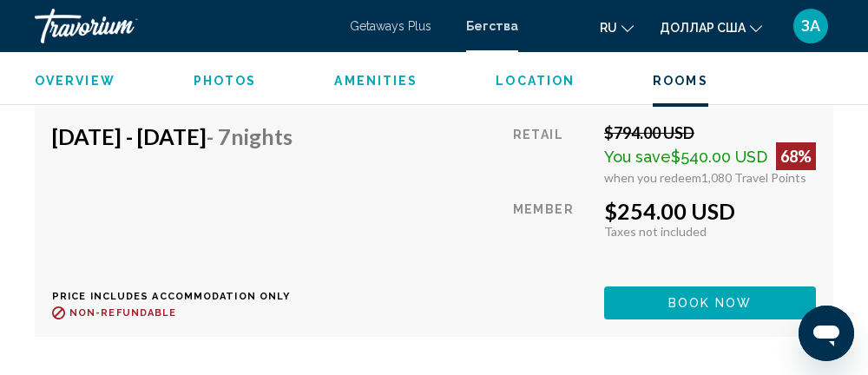
scroll to position [7747, 0]
